Goal: Task Accomplishment & Management: Complete application form

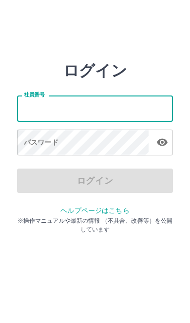
type input "*******"
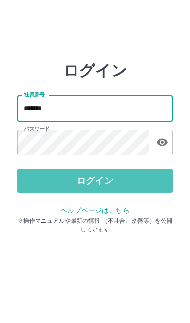
click at [127, 177] on button "ログイン" at bounding box center [95, 180] width 156 height 24
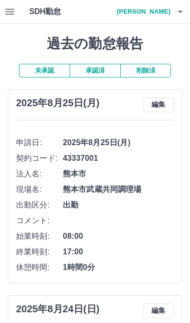
click at [12, 10] on icon "button" at bounding box center [9, 12] width 9 height 6
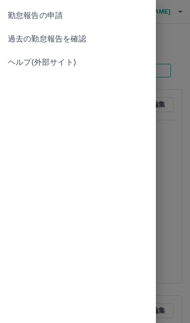
click at [63, 14] on span "勤怠報告の申請" at bounding box center [78, 16] width 140 height 12
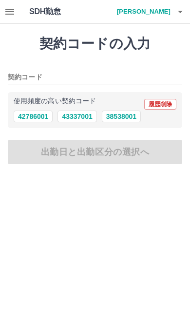
click at [75, 119] on button "43337001" at bounding box center [76, 117] width 39 height 12
type input "********"
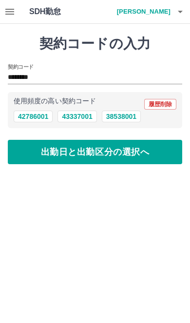
click at [120, 155] on button "出勤日と出勤区分の選択へ" at bounding box center [95, 152] width 174 height 24
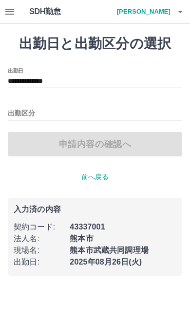
click at [121, 112] on input "出勤区分" at bounding box center [95, 114] width 174 height 12
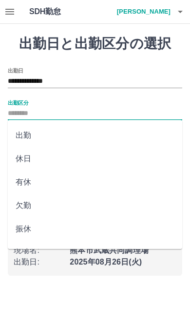
click at [43, 140] on li "出勤" at bounding box center [95, 135] width 174 height 23
type input "**"
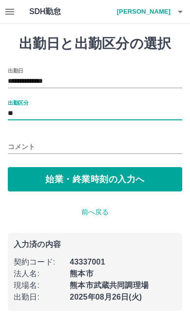
click at [100, 174] on button "始業・終業時刻の入力へ" at bounding box center [95, 179] width 174 height 24
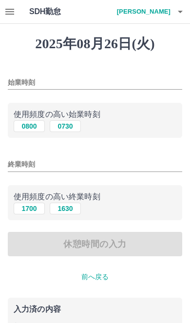
click at [28, 126] on button "0800" at bounding box center [29, 126] width 31 height 12
type input "****"
click at [30, 212] on button "1700" at bounding box center [29, 209] width 31 height 12
type input "****"
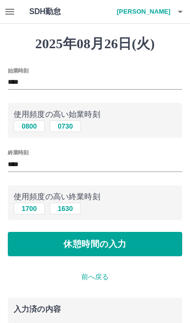
click at [131, 246] on button "休憩時間の入力" at bounding box center [95, 244] width 174 height 24
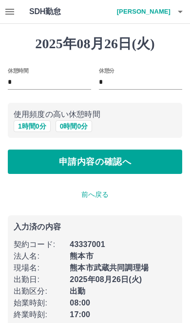
click at [35, 127] on button "1 時間 0 分" at bounding box center [32, 126] width 37 height 12
type input "*"
click at [122, 168] on button "申請内容の確認へ" at bounding box center [95, 161] width 174 height 24
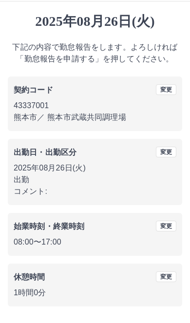
scroll to position [13, 0]
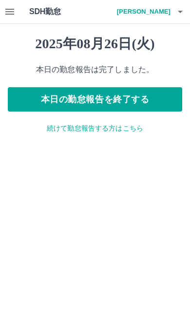
click at [8, 15] on icon "button" at bounding box center [9, 12] width 9 height 6
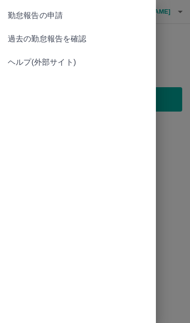
click at [71, 37] on span "過去の勤怠報告を確認" at bounding box center [78, 39] width 140 height 12
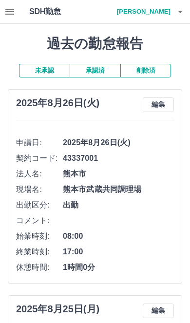
click at [106, 69] on button "承認済" at bounding box center [95, 71] width 51 height 14
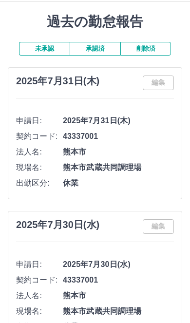
scroll to position [24, 0]
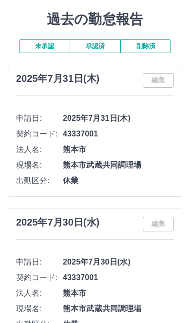
click at [55, 41] on button "未承認" at bounding box center [44, 46] width 51 height 14
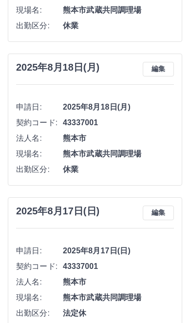
scroll to position [1372, 0]
